Goal: Information Seeking & Learning: Learn about a topic

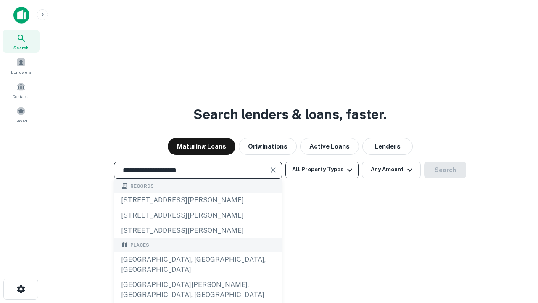
click at [198, 277] on div "Santa Monica, CA, USA" at bounding box center [197, 264] width 167 height 25
click at [322, 169] on button "All Property Types" at bounding box center [322, 169] width 73 height 17
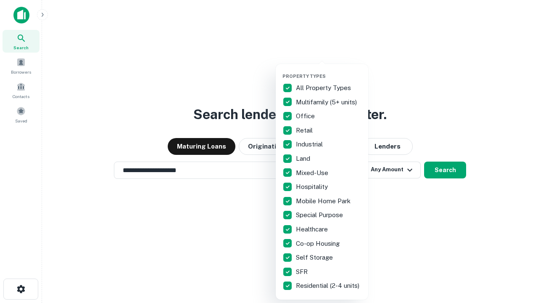
type input "**********"
click at [329, 71] on button "button" at bounding box center [329, 71] width 93 height 0
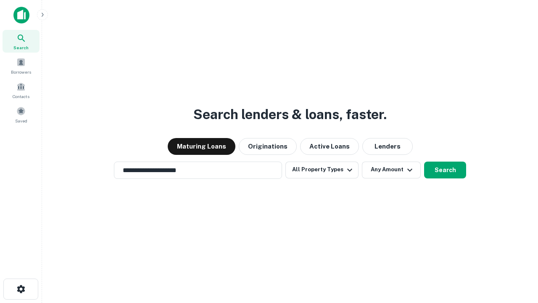
scroll to position [5, 101]
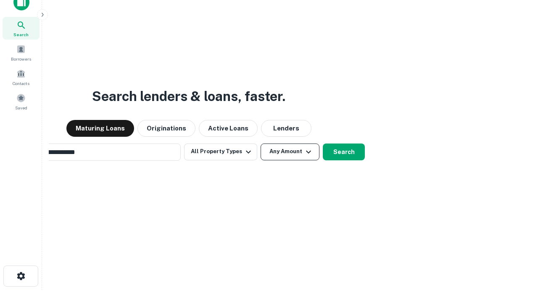
click at [261, 143] on button "Any Amount" at bounding box center [290, 151] width 59 height 17
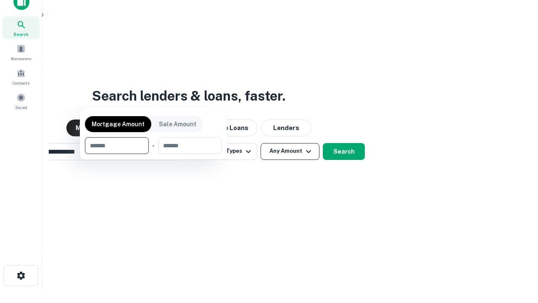
scroll to position [61, 238]
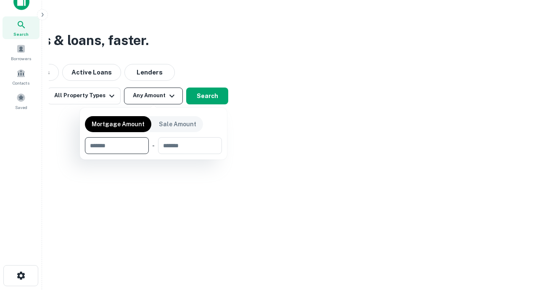
type input "*******"
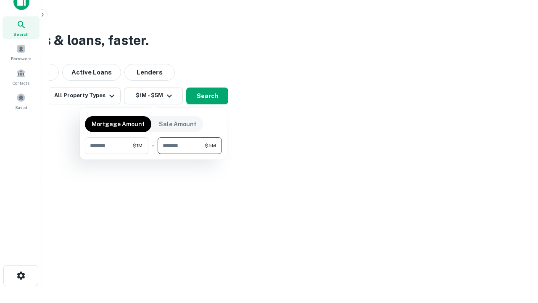
type input "*******"
click at [154, 154] on button "button" at bounding box center [153, 154] width 137 height 0
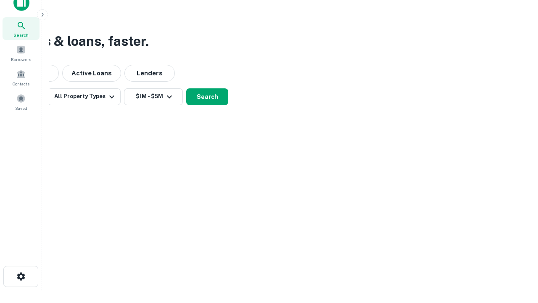
scroll to position [5, 155]
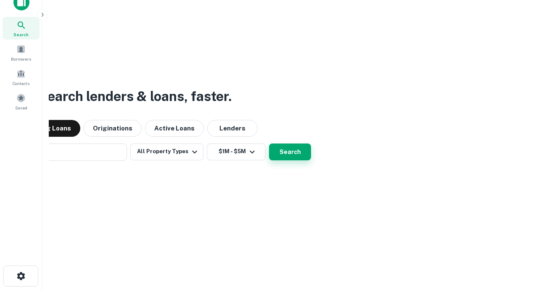
click at [269, 143] on button "Search" at bounding box center [290, 151] width 42 height 17
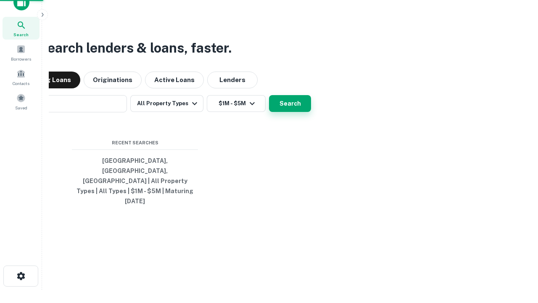
scroll to position [13, 0]
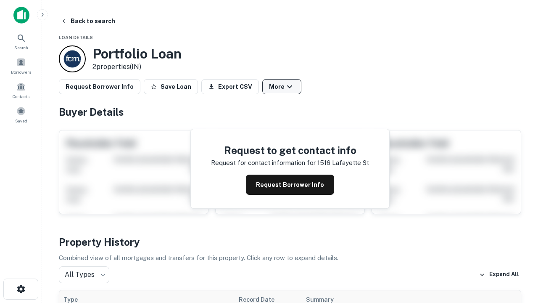
click at [282, 87] on button "More" at bounding box center [281, 86] width 39 height 15
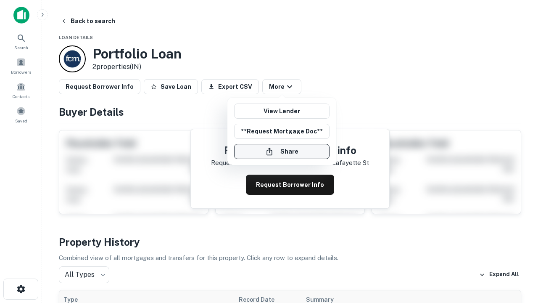
click at [282, 151] on button "Share" at bounding box center [281, 151] width 95 height 15
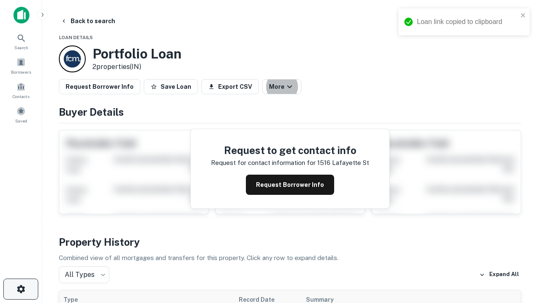
click at [21, 289] on icon "button" at bounding box center [21, 289] width 10 height 10
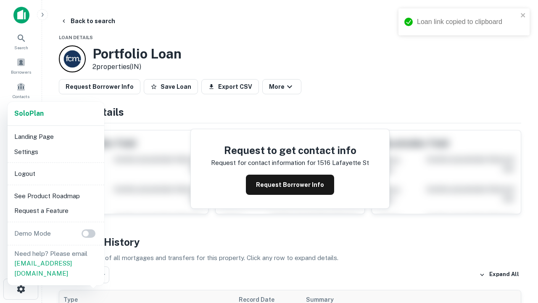
click at [56, 173] on li "Logout" at bounding box center [56, 173] width 90 height 15
